Goal: Use online tool/utility: Utilize a website feature to perform a specific function

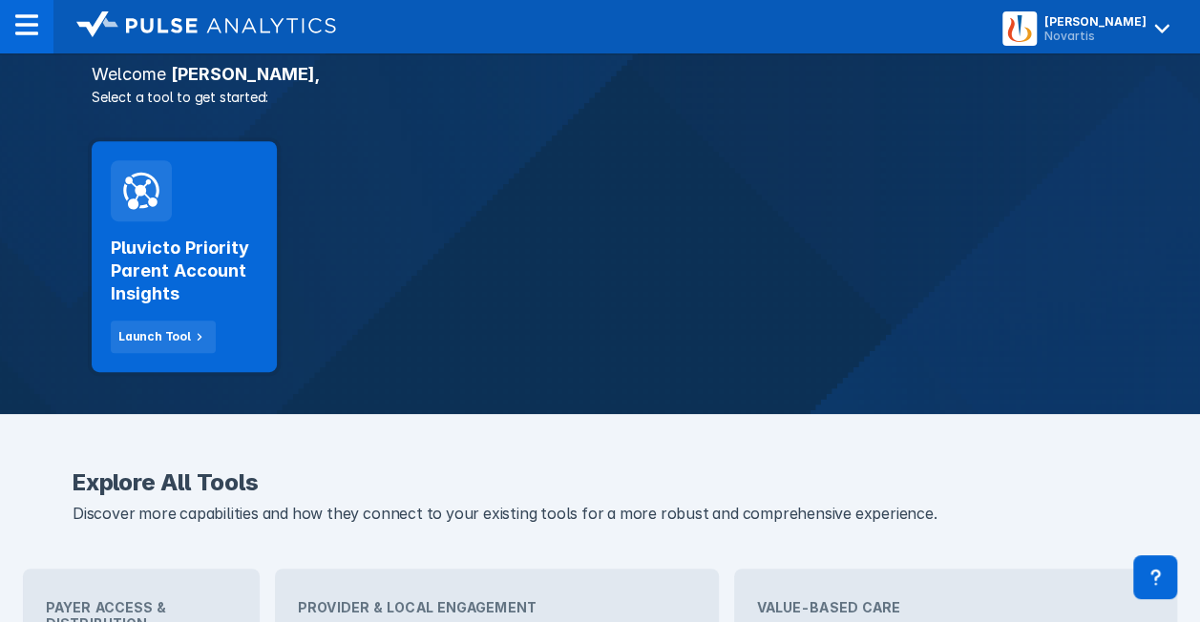
scroll to position [334, 0]
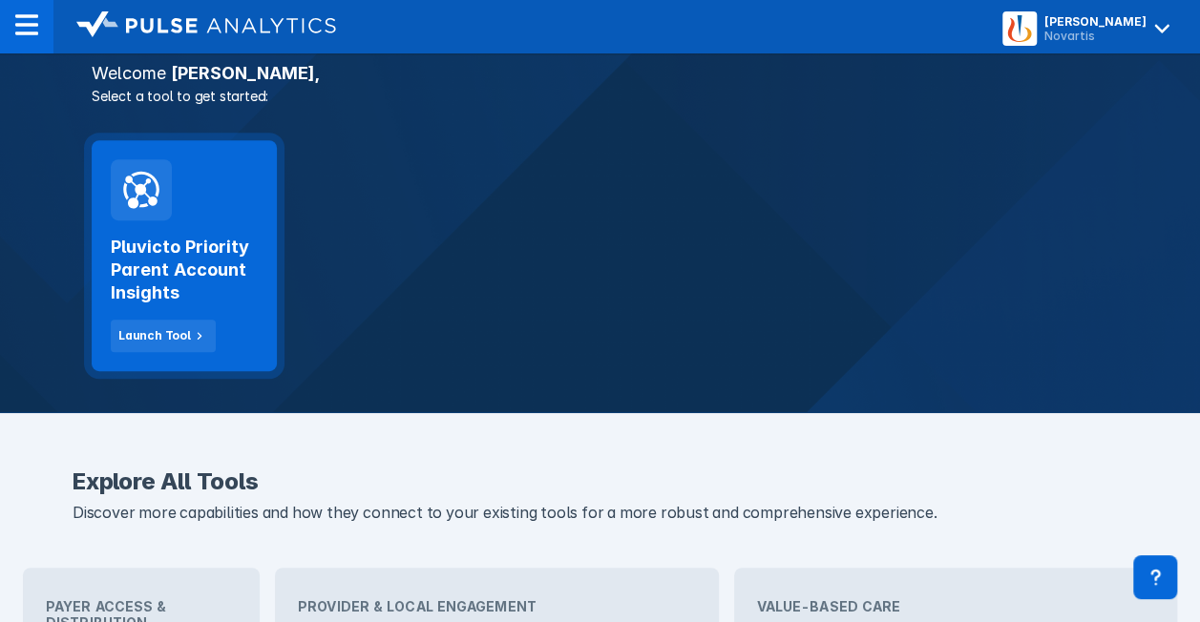
click at [105, 252] on div "Pluvicto Priority Parent Account Insights Launch Tool" at bounding box center [184, 255] width 185 height 231
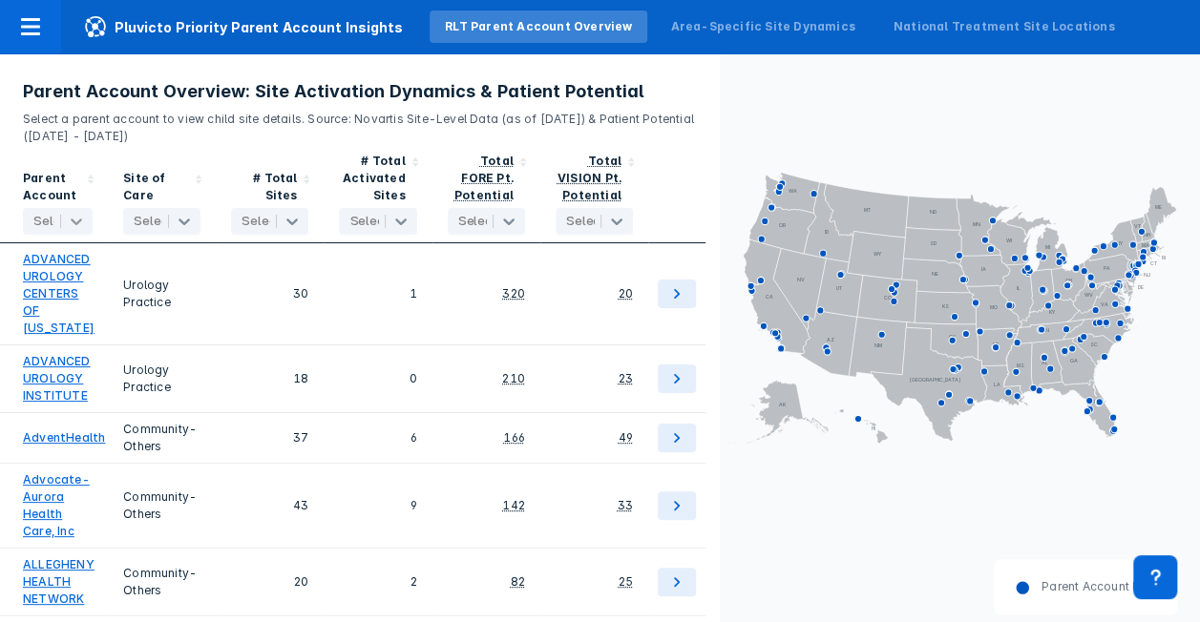
click at [78, 221] on icon at bounding box center [76, 222] width 11 height 7
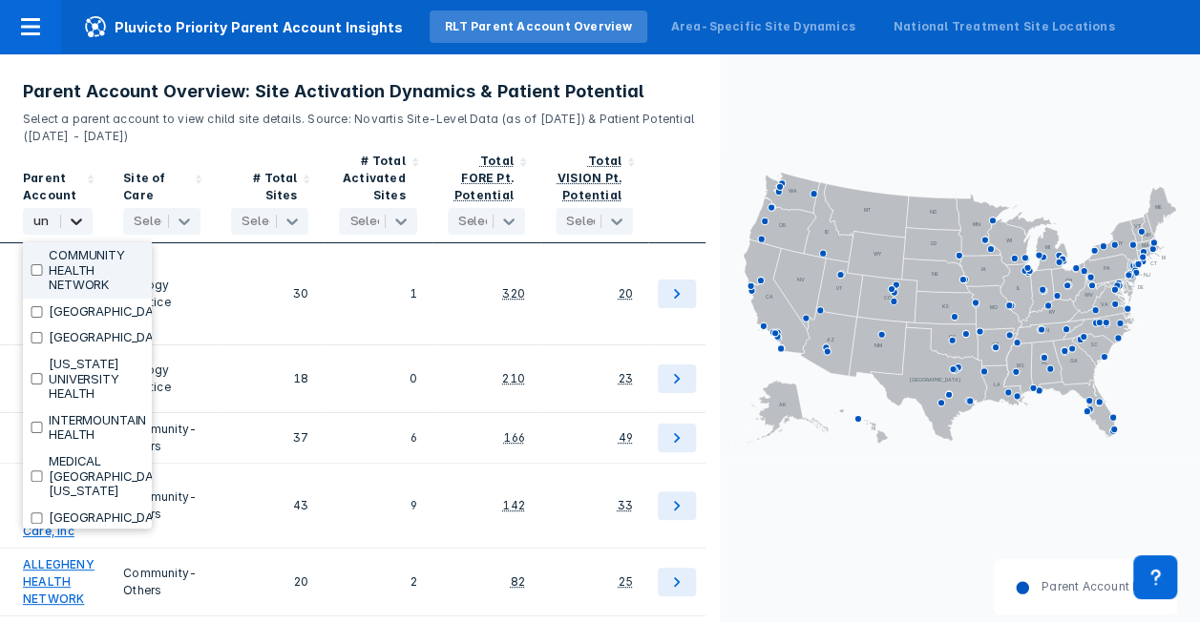
type input "unc"
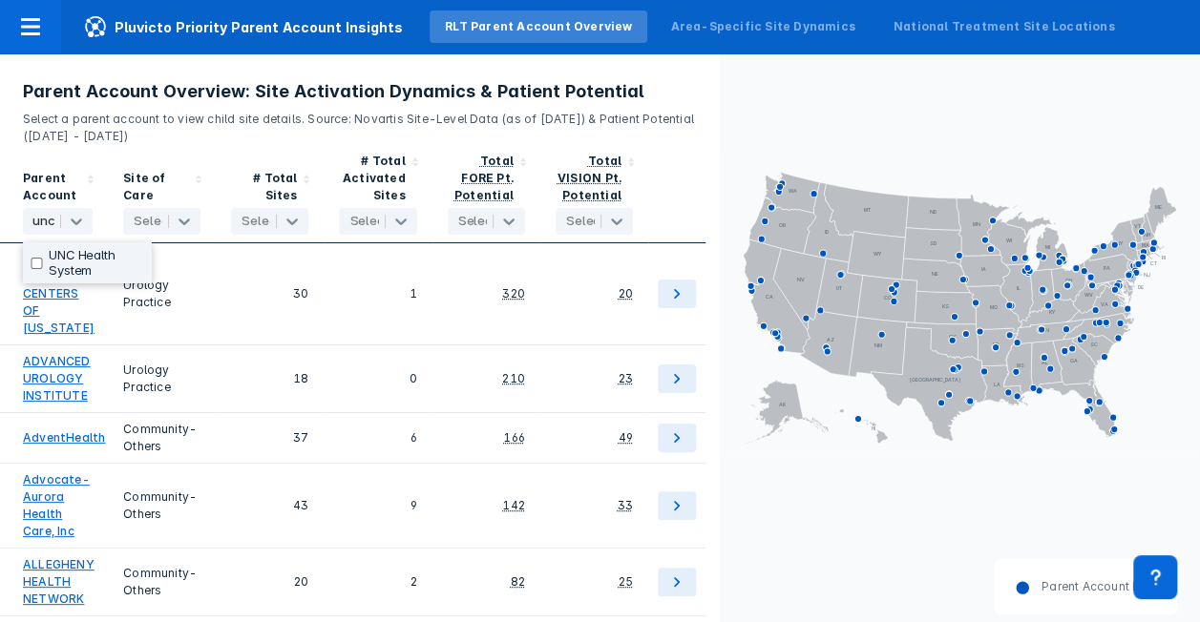
click at [34, 265] on input "checkbox" at bounding box center [37, 263] width 12 height 11
checkbox input "true"
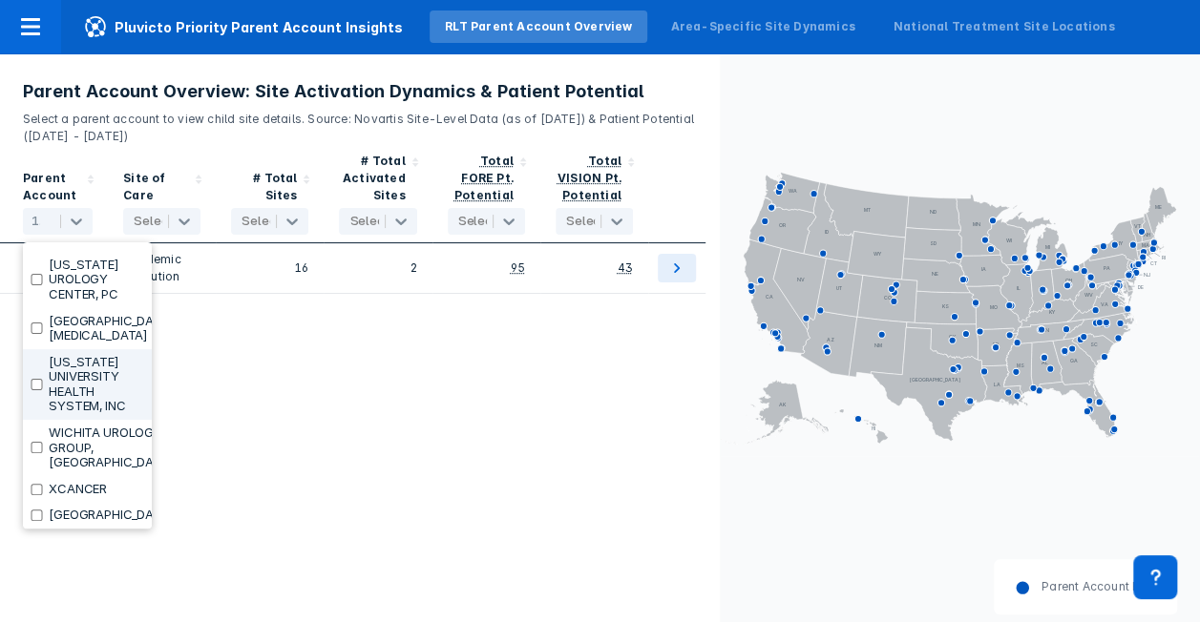
scroll to position [8765, 0]
